Goal: Contribute content: Add original content to the website for others to see

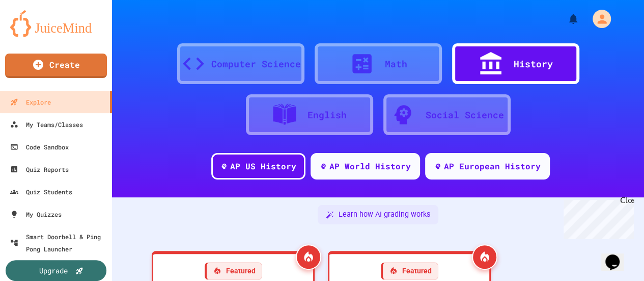
scroll to position [132, 0]
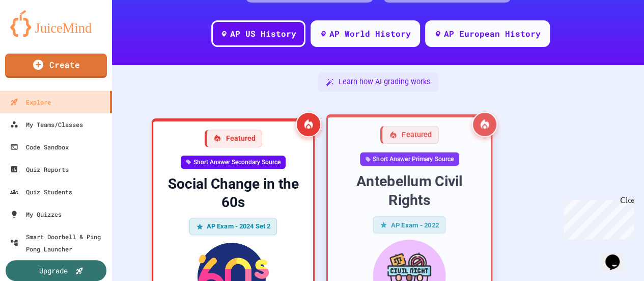
click at [426, 155] on div "Short Answer Primary Source" at bounding box center [409, 159] width 99 height 14
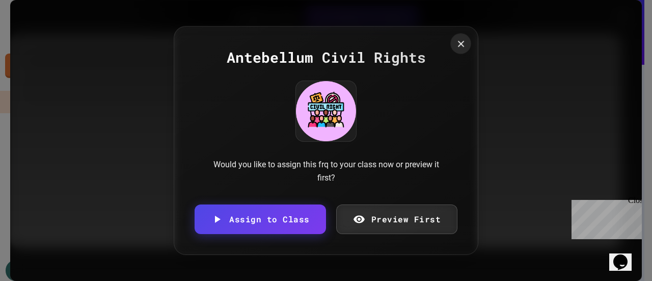
click at [461, 47] on icon at bounding box center [460, 43] width 11 height 11
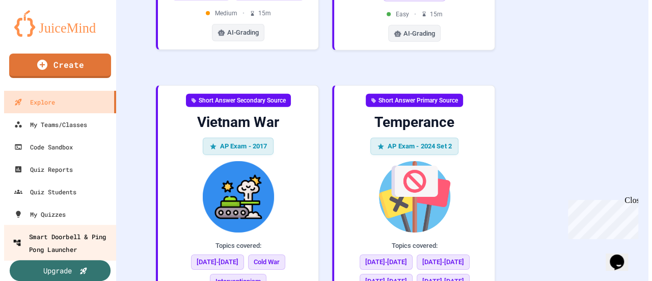
scroll to position [10, 0]
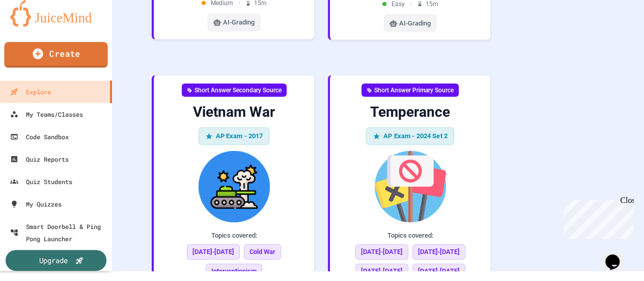
click at [83, 59] on link "Create" at bounding box center [55, 54] width 103 height 25
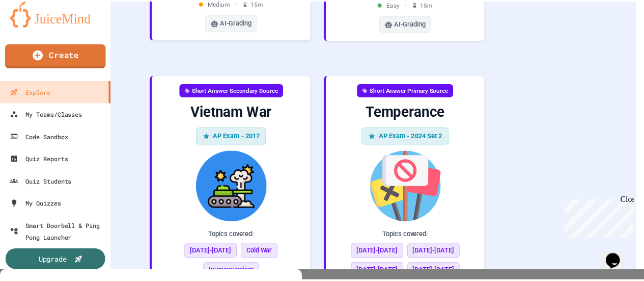
scroll to position [59, 0]
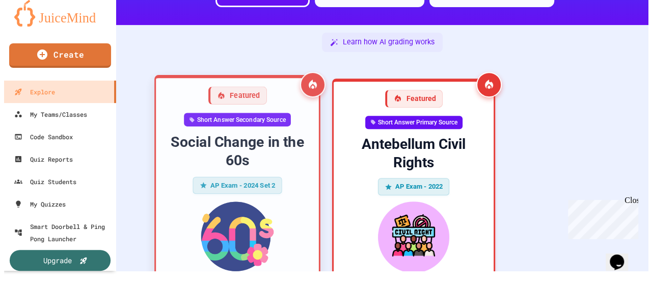
scroll to position [162, 0]
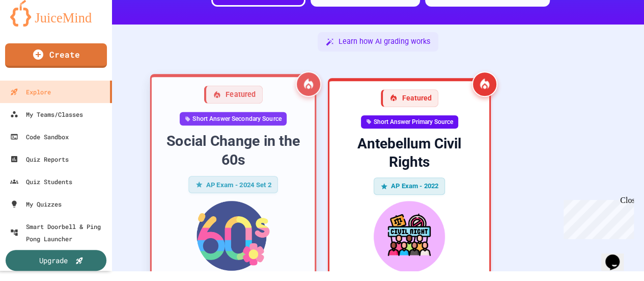
click at [236, 118] on div "Short Answer Secondary Source" at bounding box center [233, 119] width 107 height 14
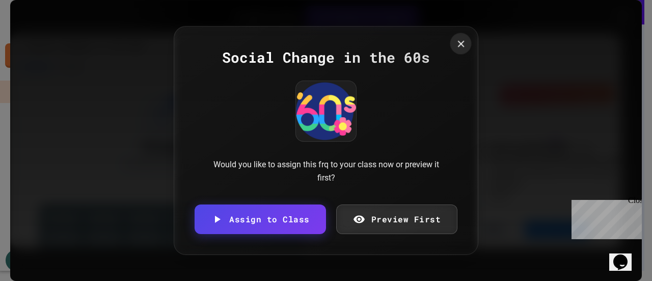
click at [457, 41] on icon at bounding box center [460, 43] width 11 height 11
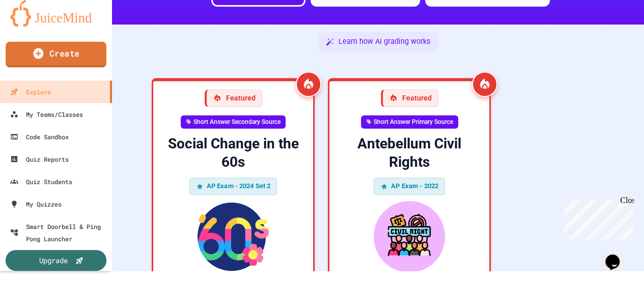
click at [89, 49] on link "Create" at bounding box center [56, 54] width 101 height 25
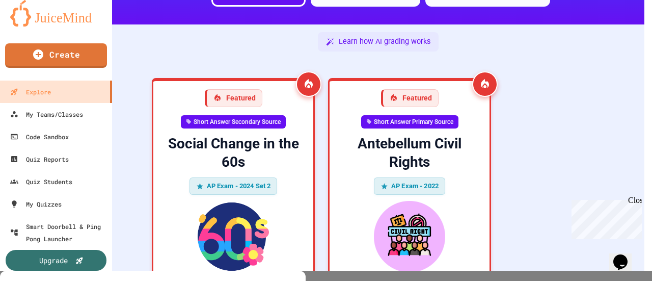
scroll to position [184, 0]
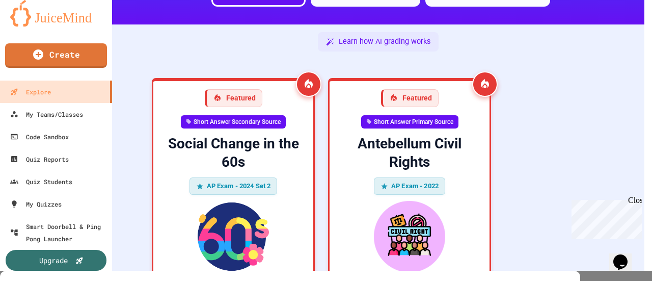
scroll to position [0, 0]
select select "**********"
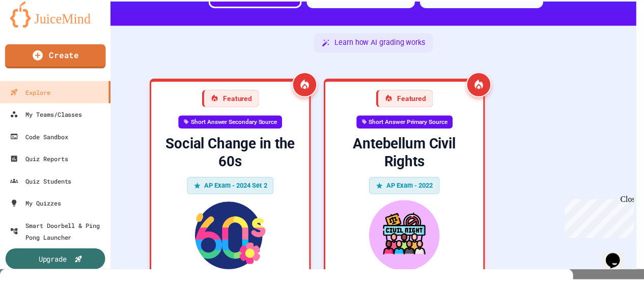
scroll to position [4874, 0]
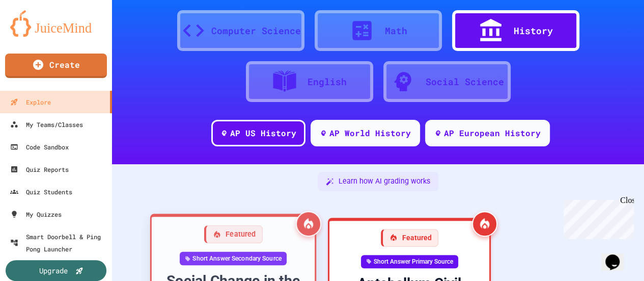
scroll to position [25, 0]
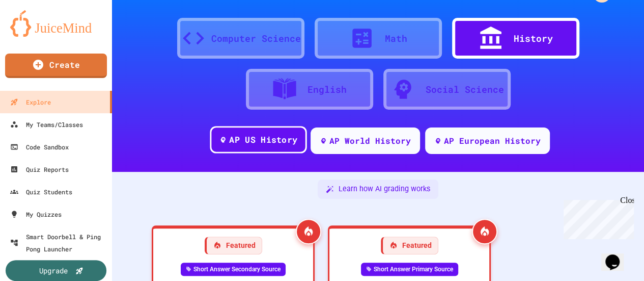
click at [265, 144] on div "AP US History" at bounding box center [263, 139] width 68 height 13
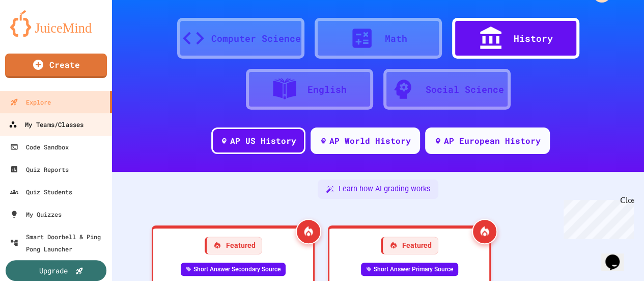
click at [80, 134] on link "My Teams/Classes" at bounding box center [56, 124] width 116 height 23
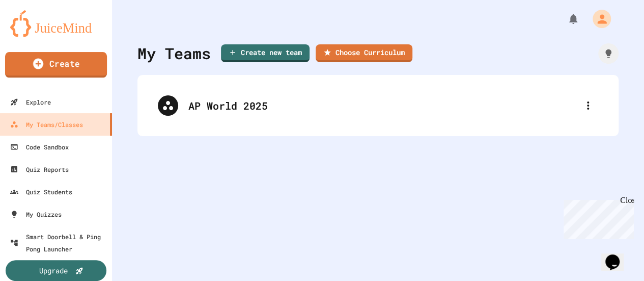
click at [72, 73] on link "Create" at bounding box center [56, 64] width 102 height 25
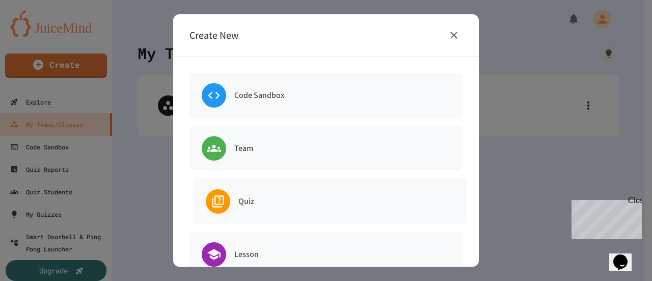
scroll to position [184, 0]
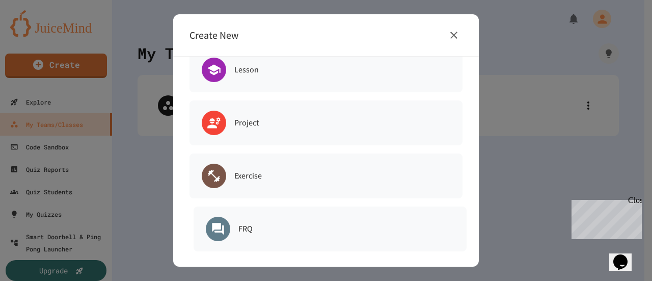
click at [246, 226] on h6 "FRQ" at bounding box center [245, 229] width 14 height 14
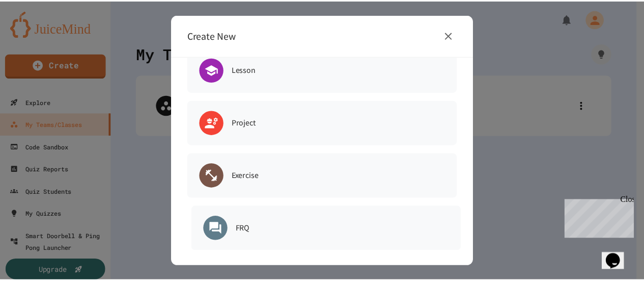
scroll to position [0, 0]
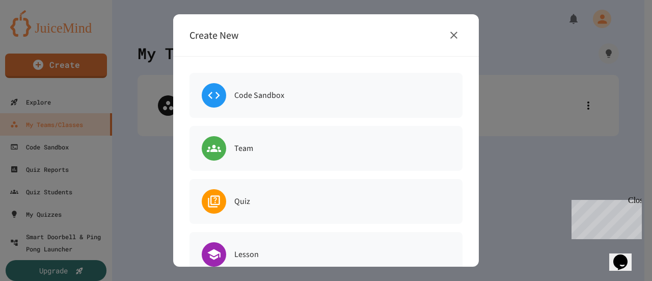
select select "**********"
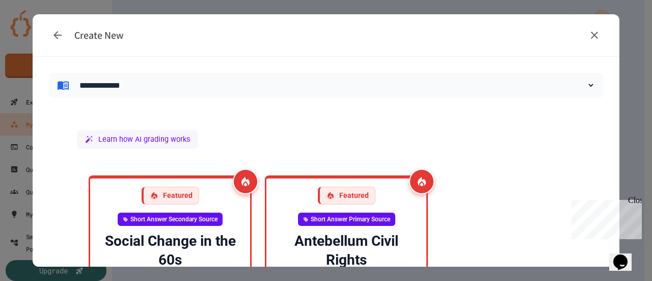
click at [108, 84] on select "**********" at bounding box center [334, 85] width 519 height 13
click at [600, 35] on button "button" at bounding box center [594, 34] width 17 height 17
